Goal: Task Accomplishment & Management: Use online tool/utility

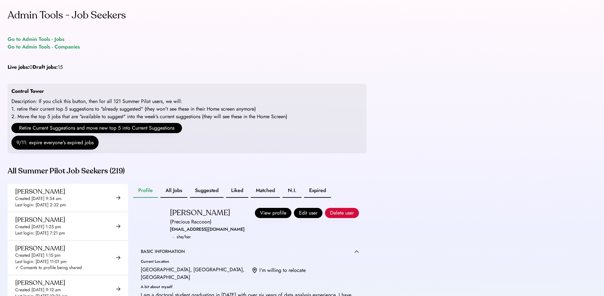
scroll to position [169, 0]
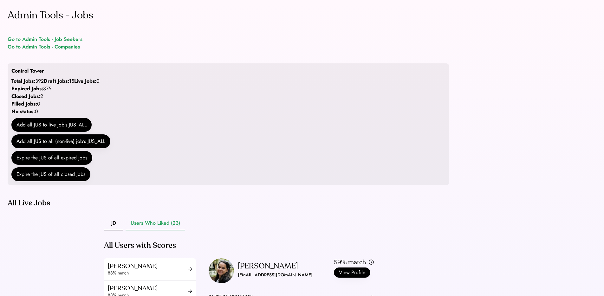
scroll to position [223, 0]
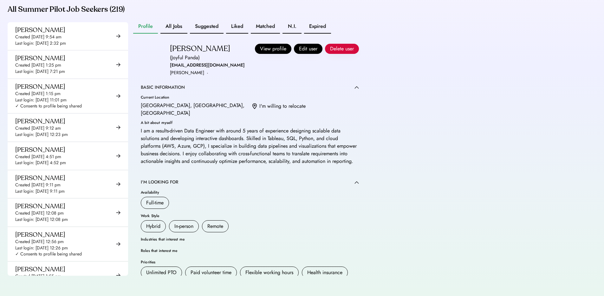
scroll to position [2, 0]
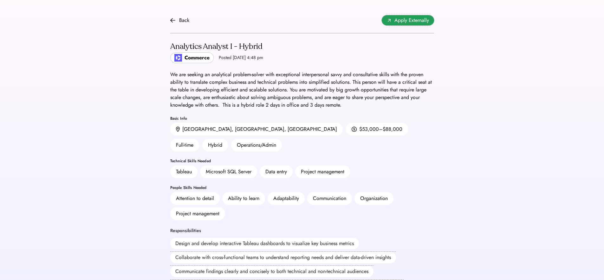
click at [414, 21] on span "Apply Externally" at bounding box center [412, 21] width 35 height 8
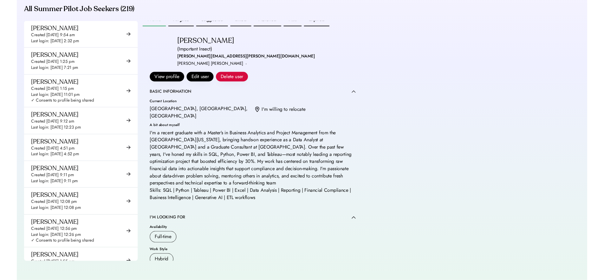
scroll to position [5, 0]
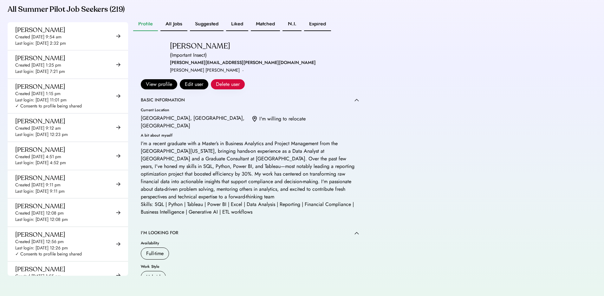
click at [448, 77] on div "Admin Tools - Job Seekers Go to Admin Tools - Jobs Go to Admin Tools - Companie…" at bounding box center [302, 67] width 604 height 458
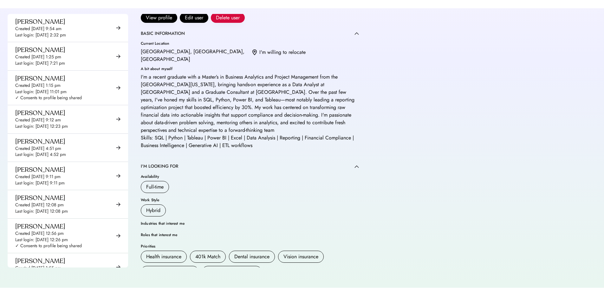
scroll to position [169, 0]
